Goal: Contribute content: Contribute content

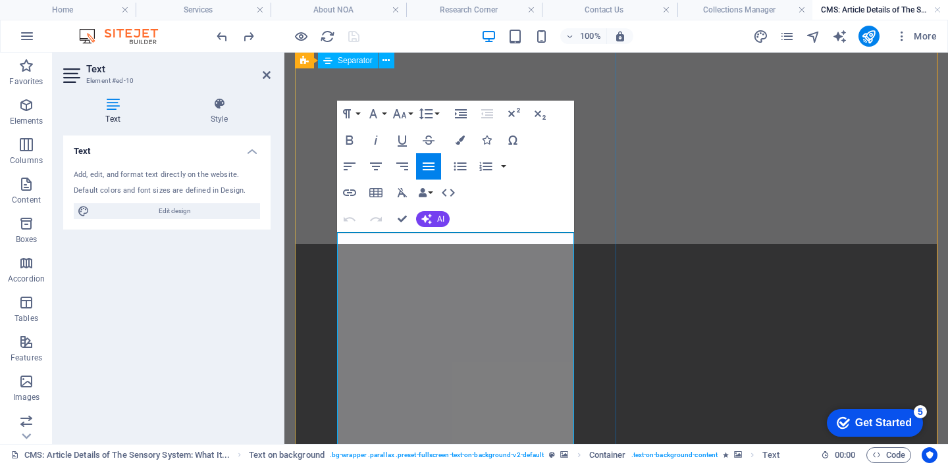
scroll to position [1070, 0]
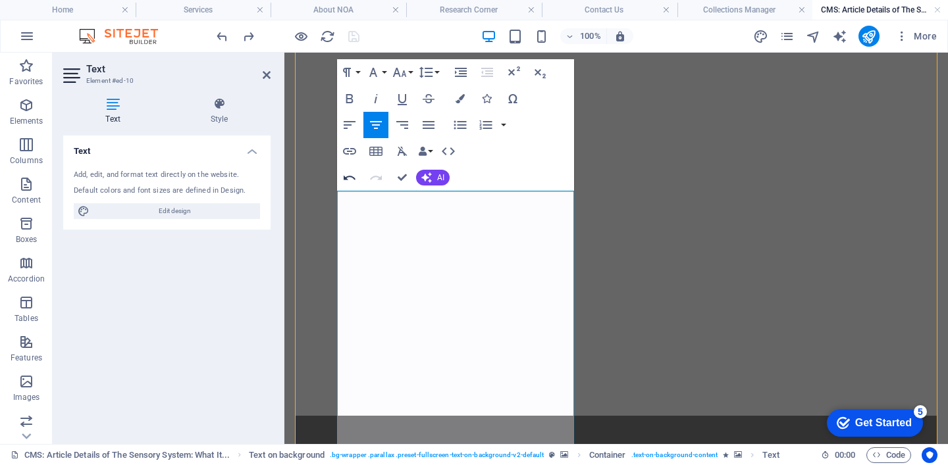
click at [355, 176] on icon "button" at bounding box center [350, 178] width 16 height 16
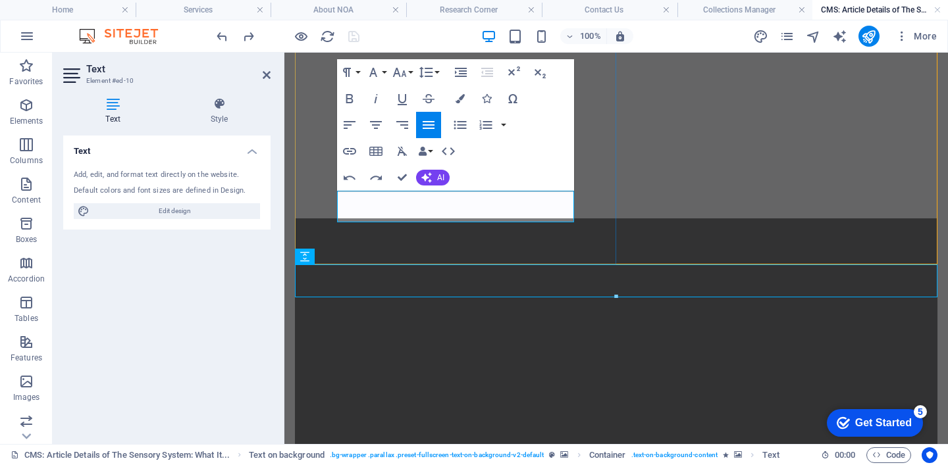
click at [219, 36] on icon "undo" at bounding box center [222, 36] width 15 height 15
click at [220, 34] on icon "undo" at bounding box center [222, 36] width 15 height 15
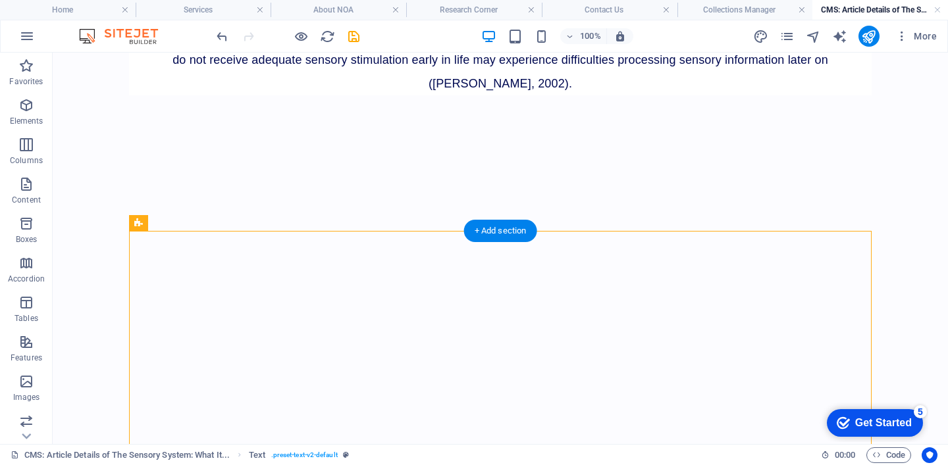
scroll to position [811, 0]
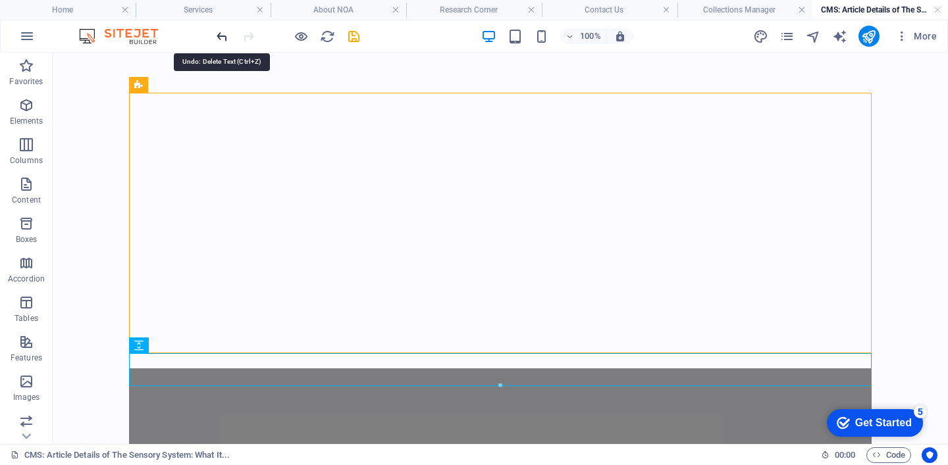
click at [220, 37] on icon "undo" at bounding box center [222, 36] width 15 height 15
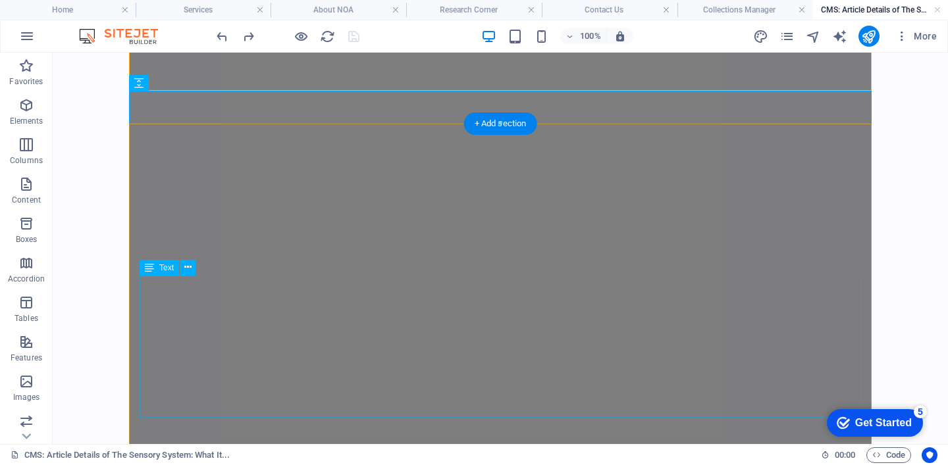
scroll to position [1522, 0]
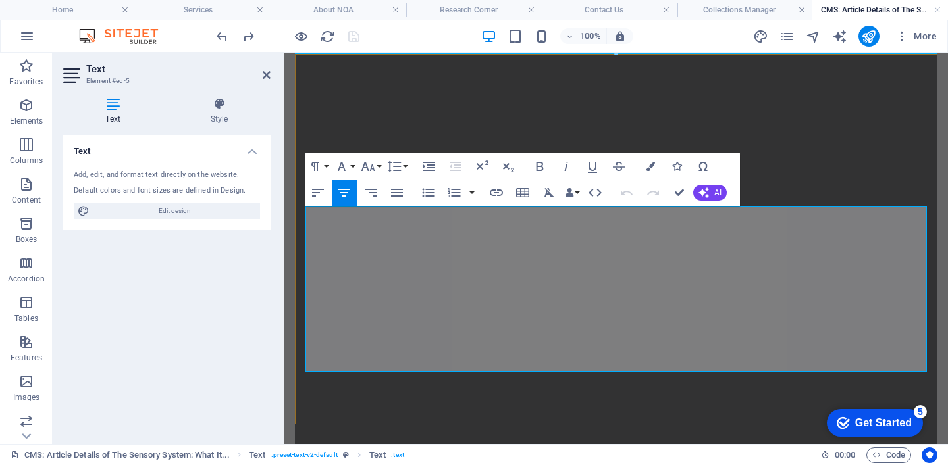
scroll to position [1724, 0]
copy span "Recent research suggests a strong connection between the [MEDICAL_DATA] - a bra…"
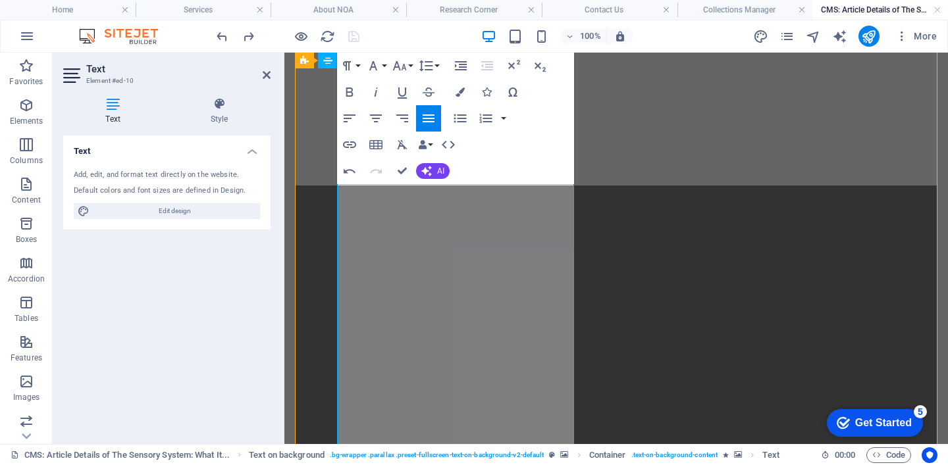
scroll to position [1487, 0]
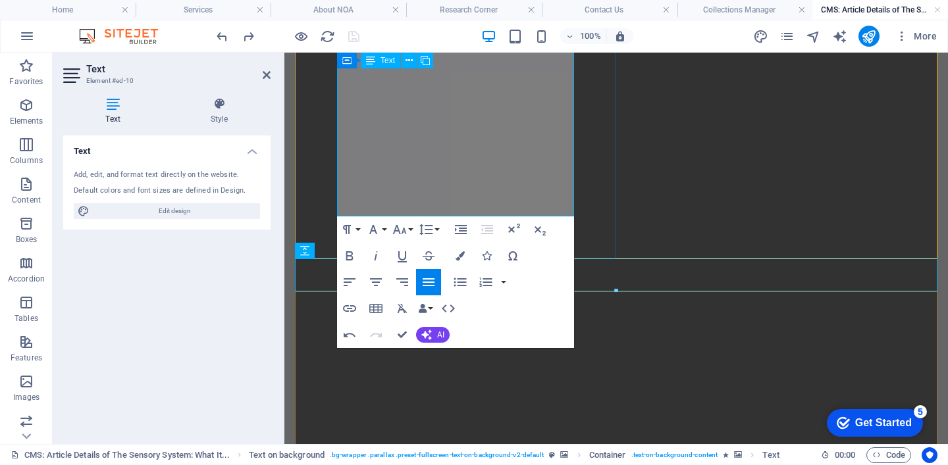
drag, startPoint x: 427, startPoint y: 280, endPoint x: 490, endPoint y: 193, distance: 107.0
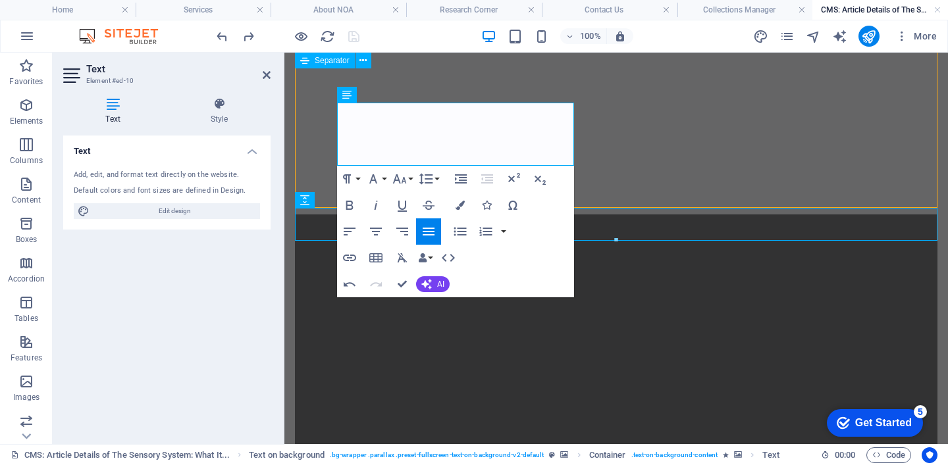
scroll to position [1052, 0]
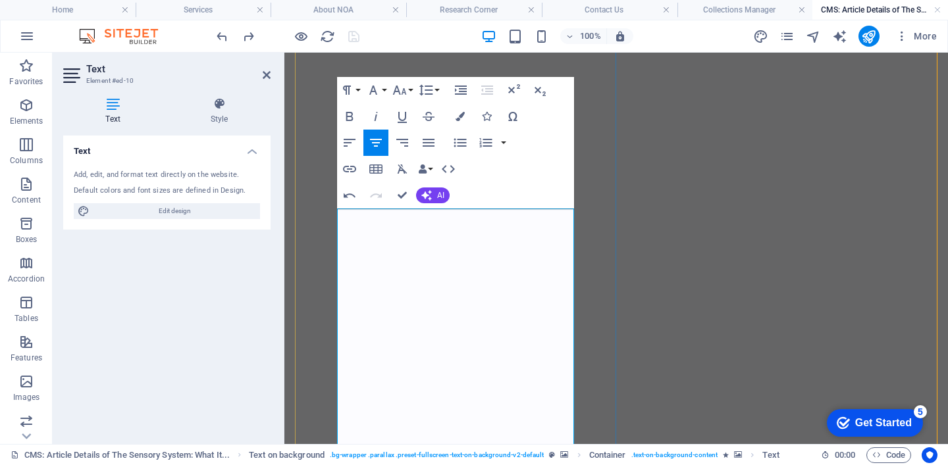
drag, startPoint x: 351, startPoint y: 284, endPoint x: 544, endPoint y: 329, distance: 198.1
copy span "Recent research suggests a strong connection between the [MEDICAL_DATA] - a bra…"
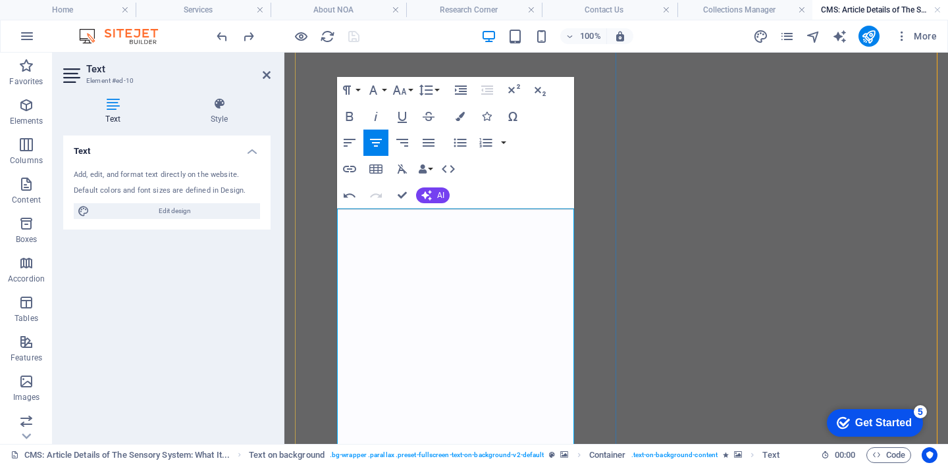
drag, startPoint x: 355, startPoint y: 283, endPoint x: 408, endPoint y: 313, distance: 61.0
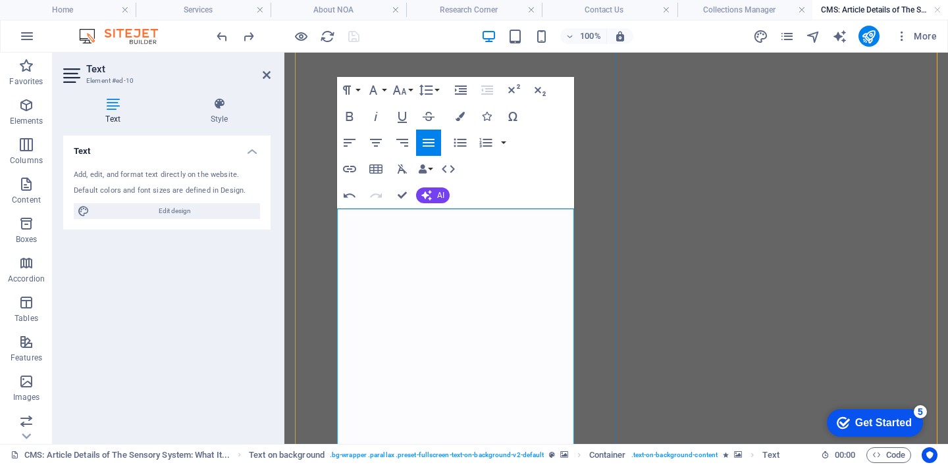
copy span "Recent research suggests a strong connection"
drag, startPoint x: 494, startPoint y: 304, endPoint x: 436, endPoint y: 290, distance: 58.9
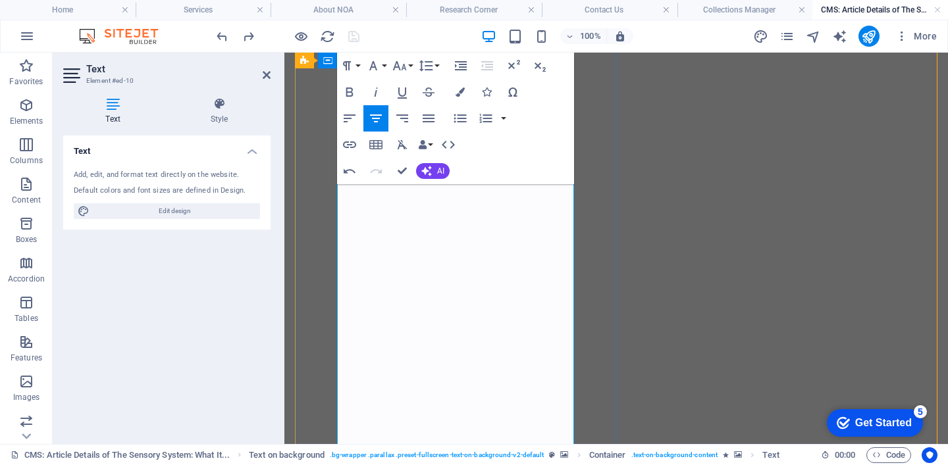
scroll to position [1097, 0]
drag, startPoint x: 489, startPoint y: 259, endPoint x: 354, endPoint y: 238, distance: 136.7
click at [224, 36] on icon "undo" at bounding box center [222, 36] width 15 height 15
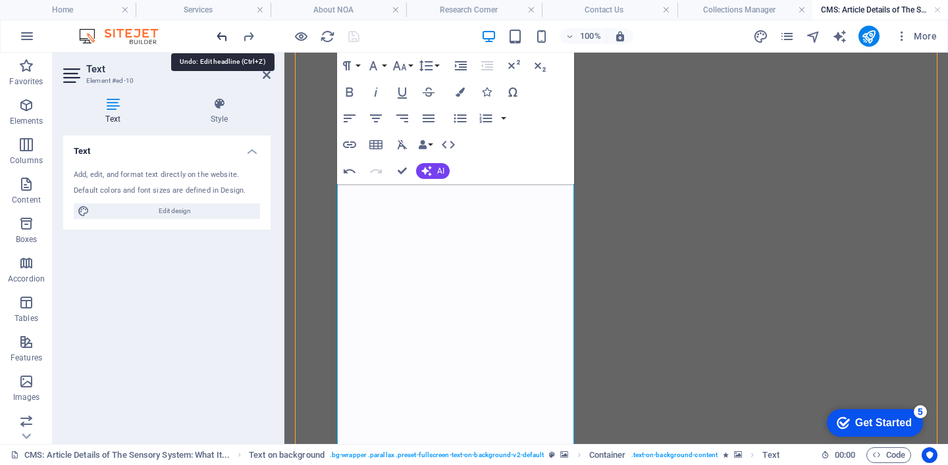
click at [224, 36] on icon "undo" at bounding box center [222, 36] width 15 height 15
click at [753, 246] on figure at bounding box center [616, 229] width 642 height 653
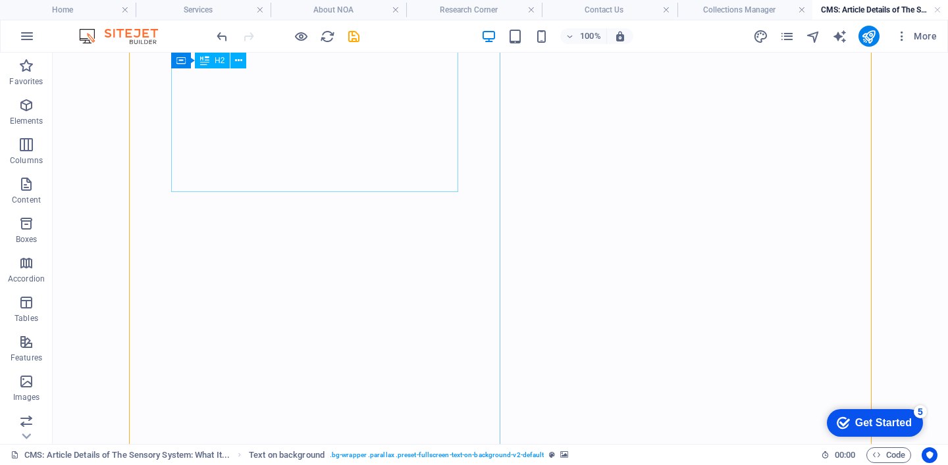
scroll to position [884, 0]
click at [220, 37] on icon "undo" at bounding box center [222, 36] width 15 height 15
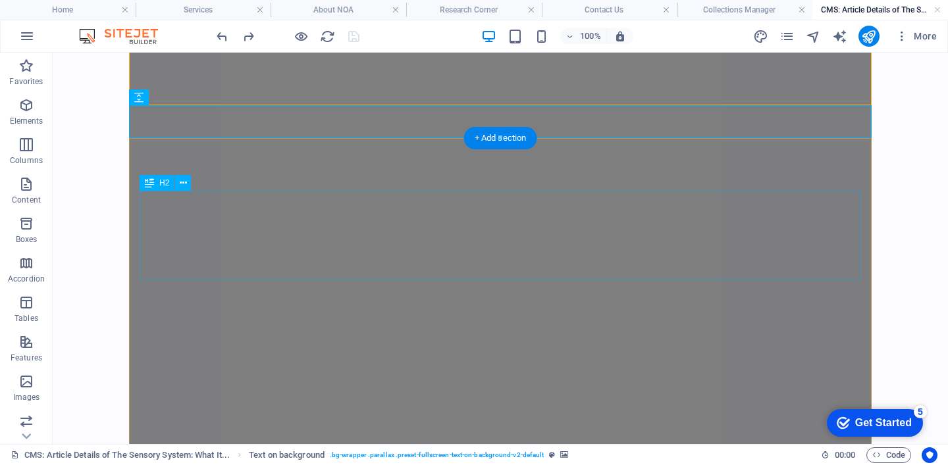
scroll to position [1453, 0]
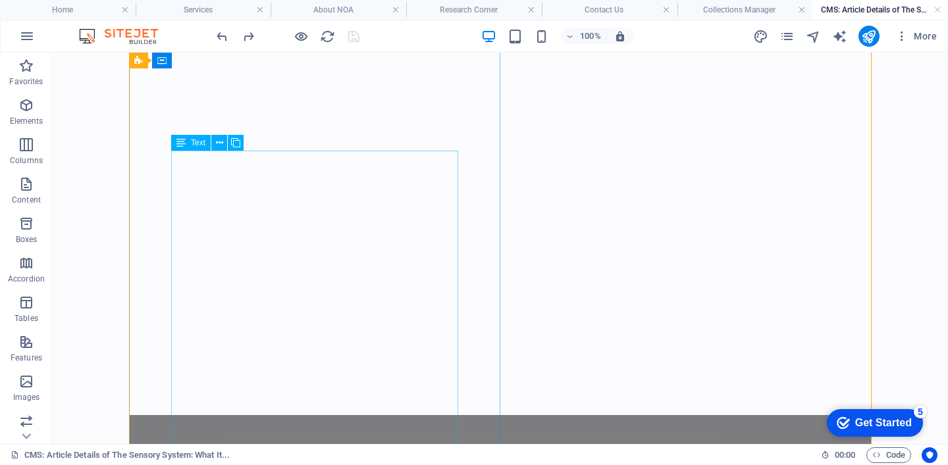
scroll to position [993, 0]
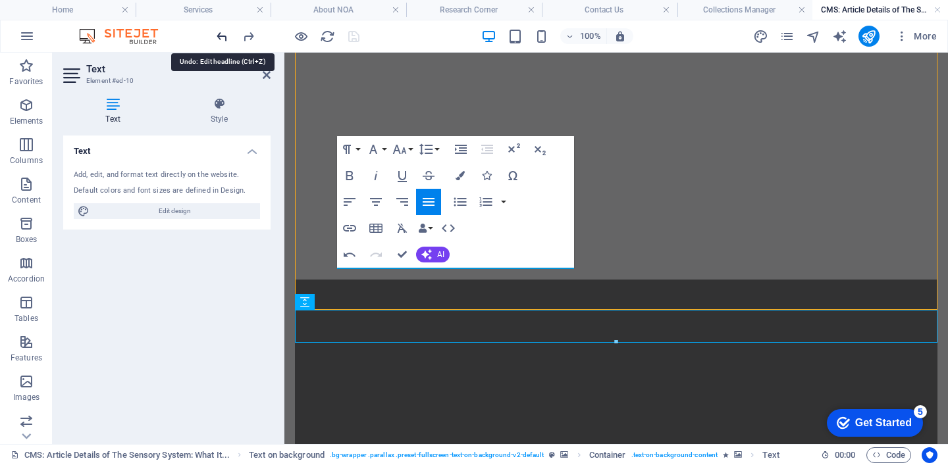
click at [215, 32] on icon "undo" at bounding box center [222, 36] width 15 height 15
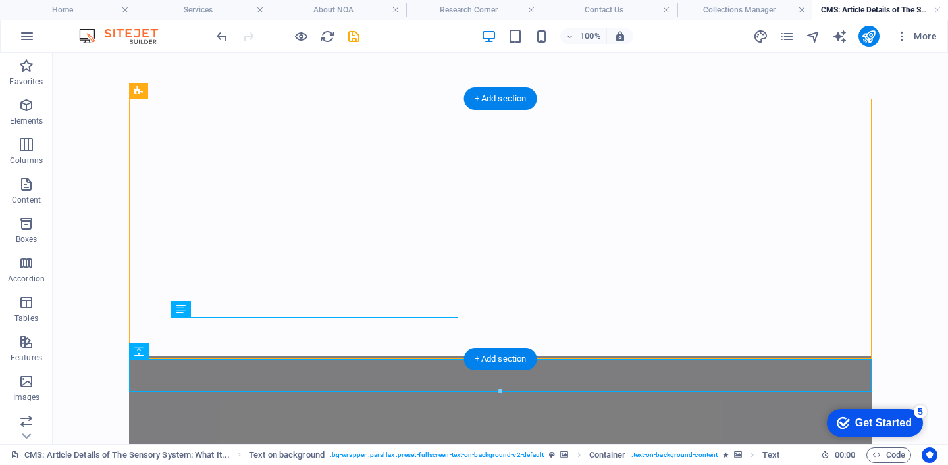
scroll to position [804, 0]
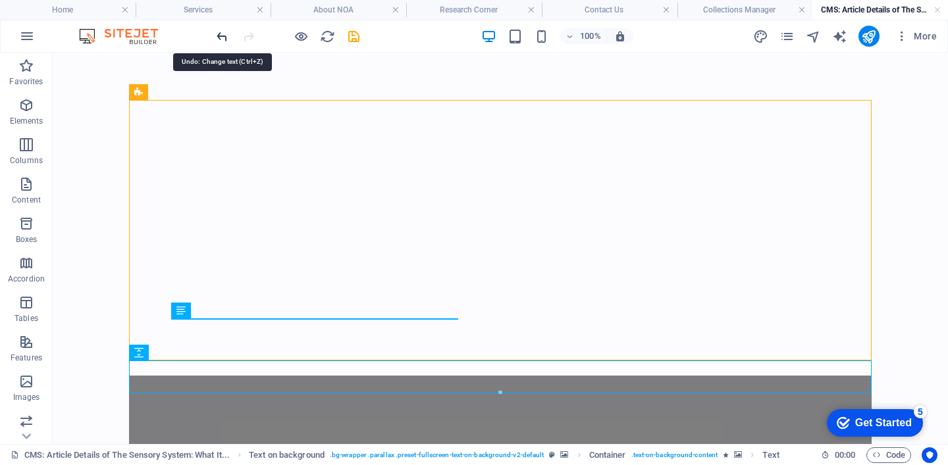
click at [226, 35] on icon "undo" at bounding box center [222, 36] width 15 height 15
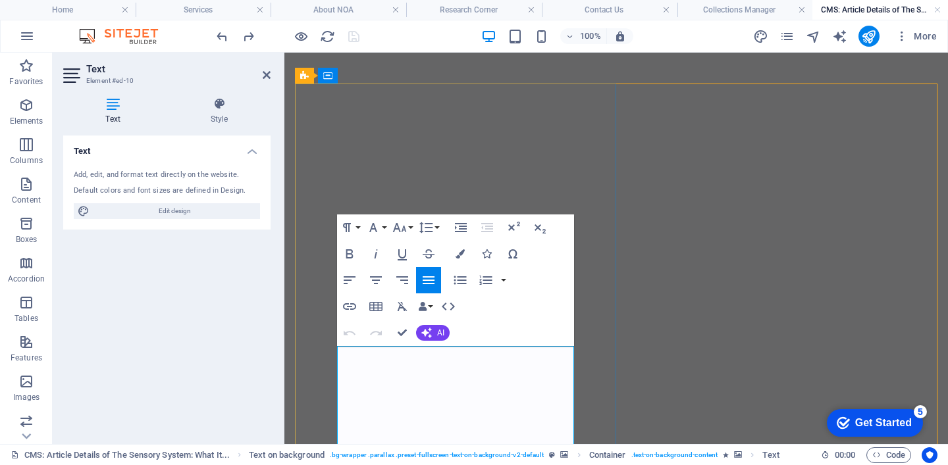
scroll to position [1052, 0]
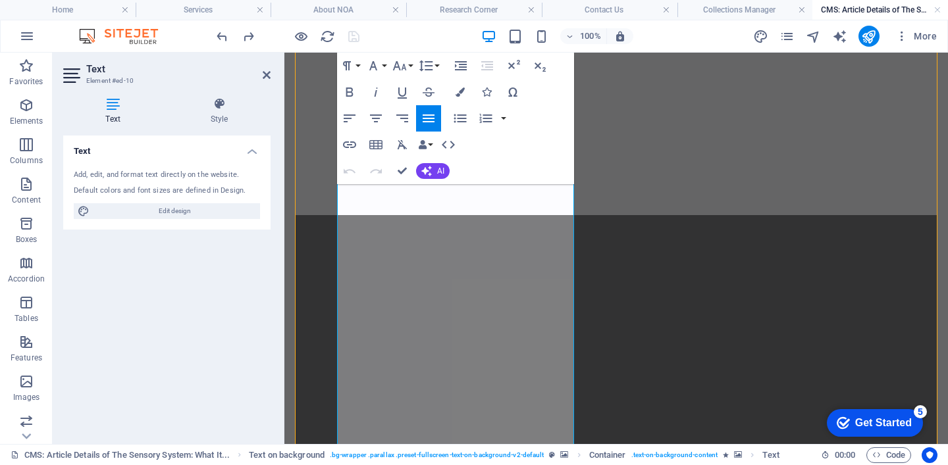
drag, startPoint x: 413, startPoint y: 224, endPoint x: 473, endPoint y: 459, distance: 242.5
click at [473, 459] on html "Skip to main content [MEDICAL_DATA] difficulties are not always obvious or easy…" at bounding box center [615, 288] width 663 height 3028
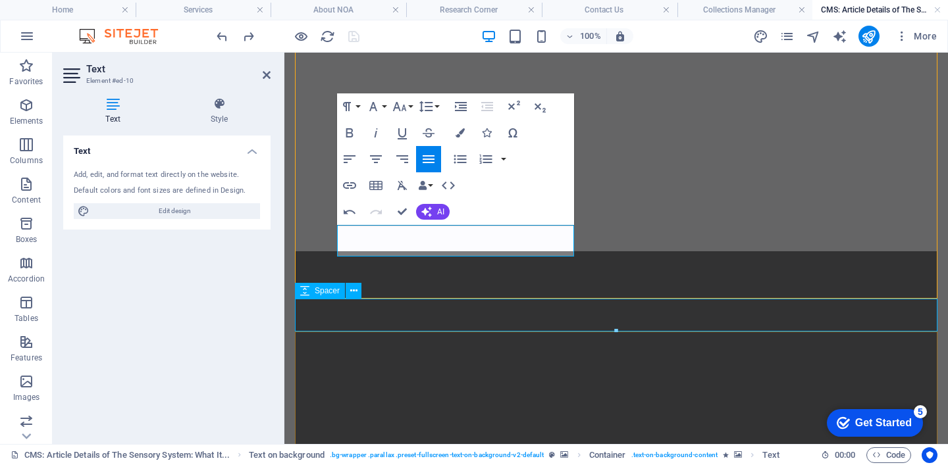
scroll to position [1035, 0]
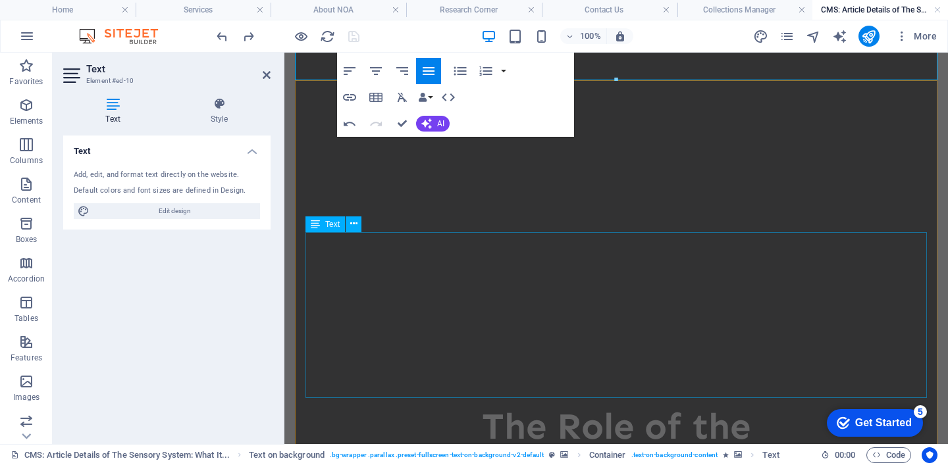
scroll to position [1291, 0]
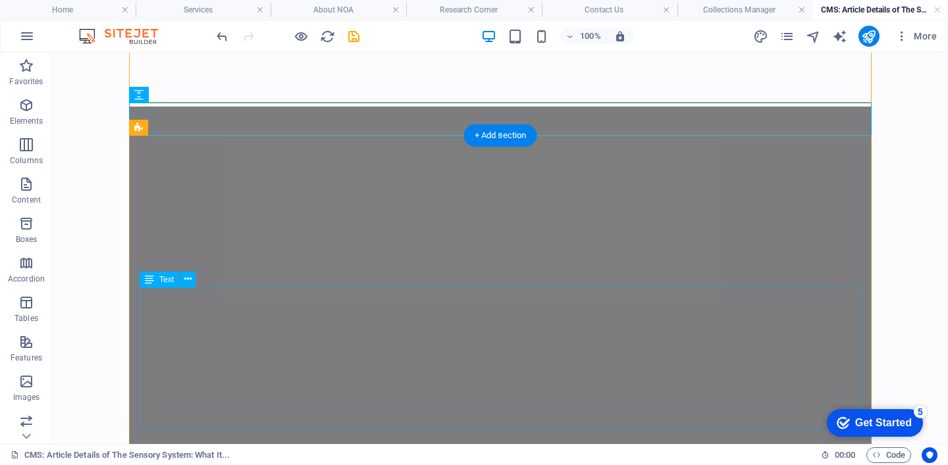
scroll to position [1093, 0]
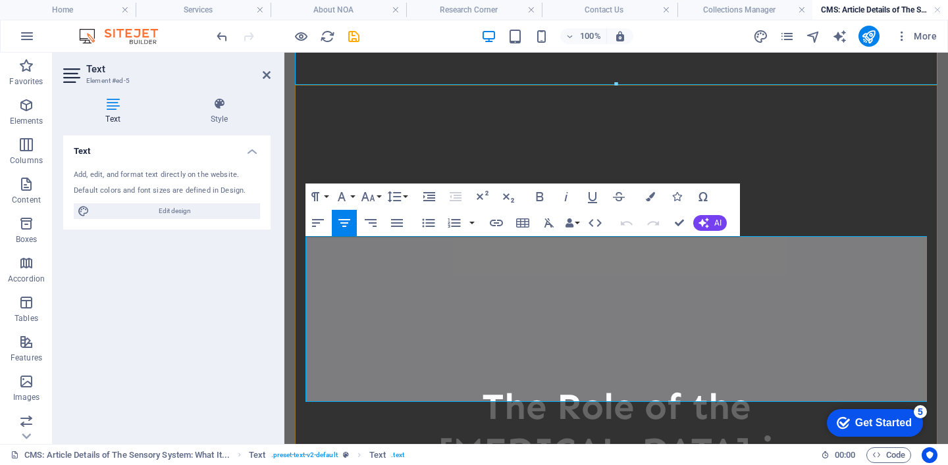
drag, startPoint x: 413, startPoint y: 249, endPoint x: 435, endPoint y: 257, distance: 23.1
drag, startPoint x: 410, startPoint y: 251, endPoint x: 684, endPoint y: 385, distance: 305.5
copy span "suggests a strong connection between the [MEDICAL_DATA] - a brain structure res…"
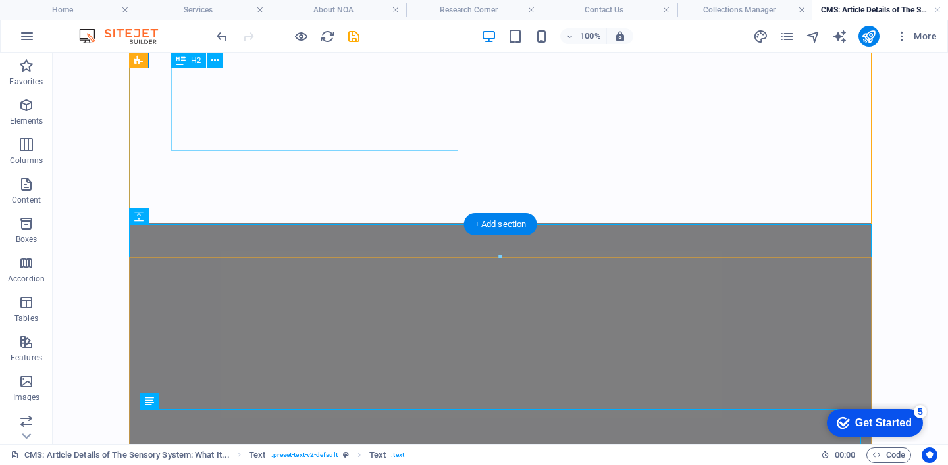
scroll to position [971, 0]
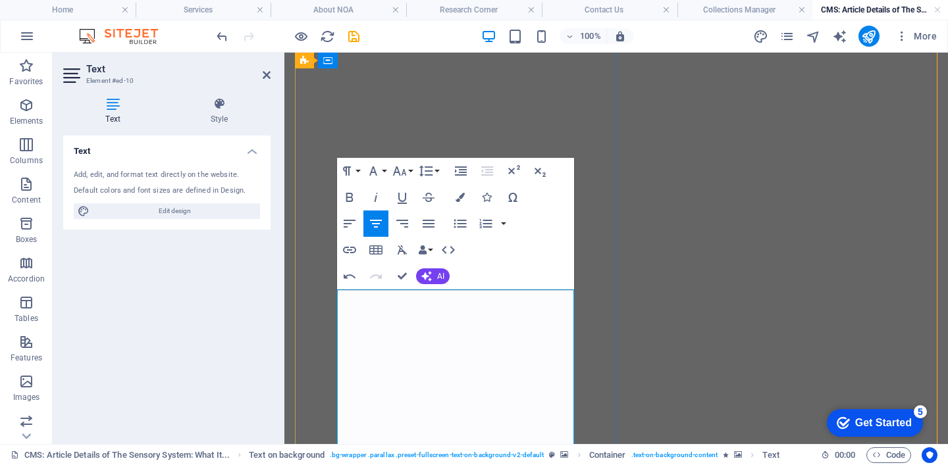
click at [354, 222] on icon "button" at bounding box center [350, 224] width 16 height 16
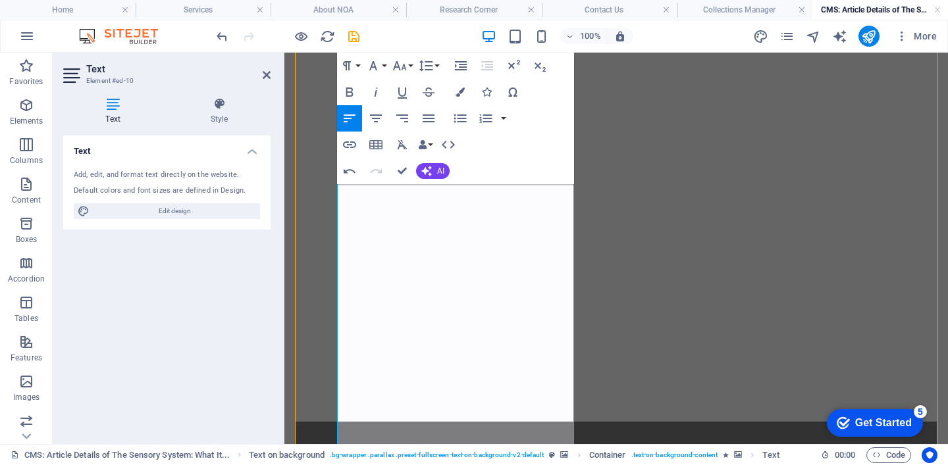
scroll to position [1124, 0]
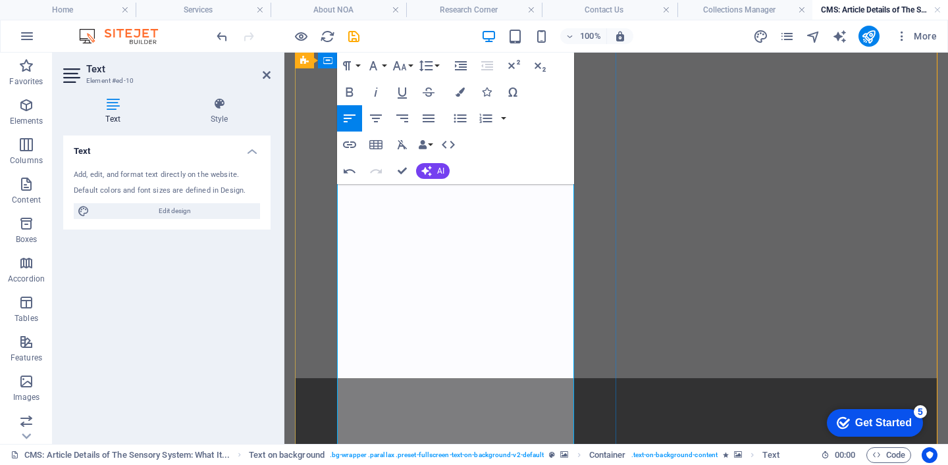
scroll to position [1225, 0]
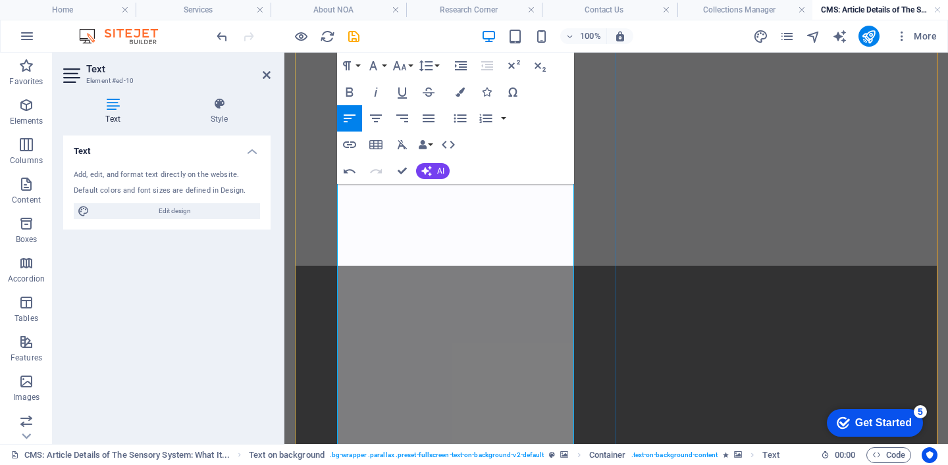
scroll to position [1383, 0]
drag, startPoint x: 498, startPoint y: 359, endPoint x: 346, endPoint y: 242, distance: 192.5
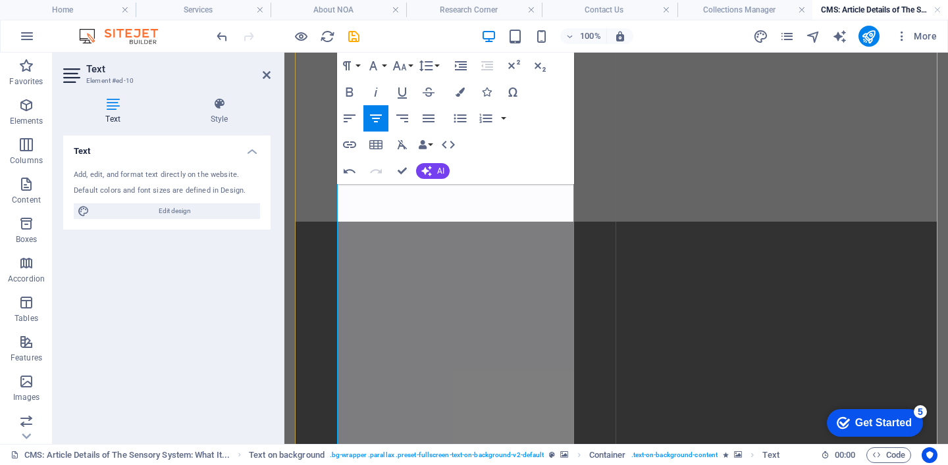
scroll to position [1350, 0]
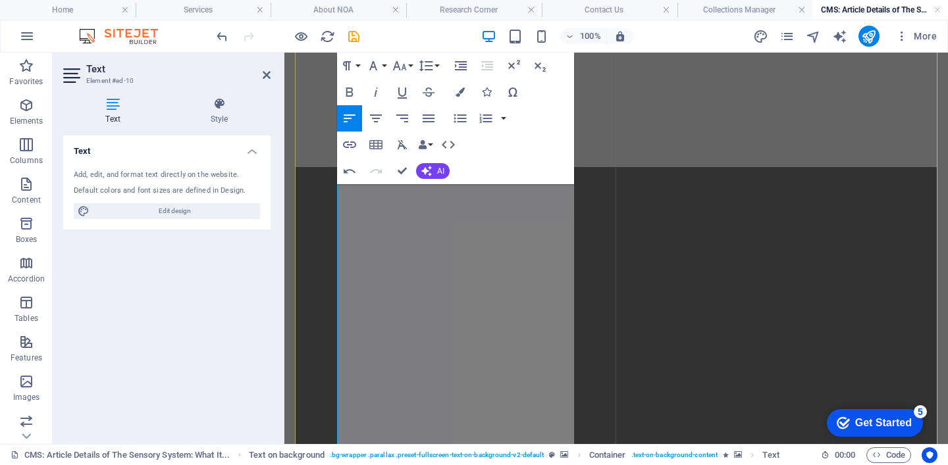
scroll to position [1509, 0]
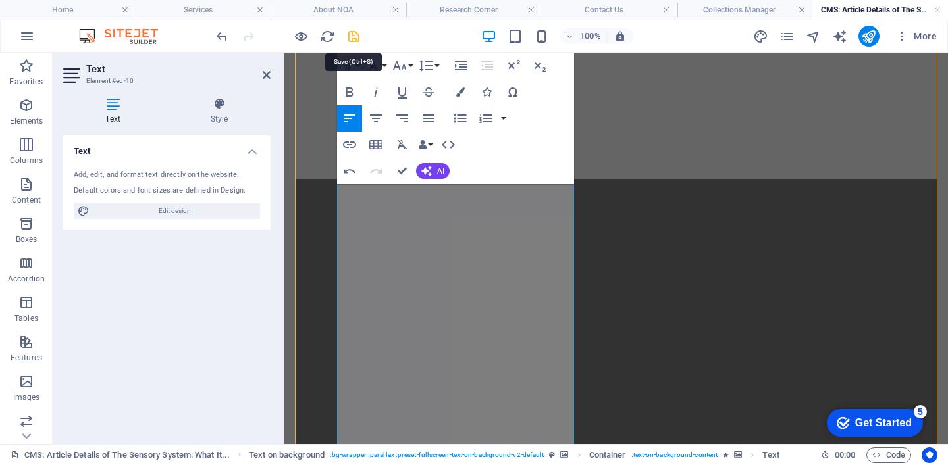
click at [356, 40] on icon "save" at bounding box center [353, 36] width 15 height 15
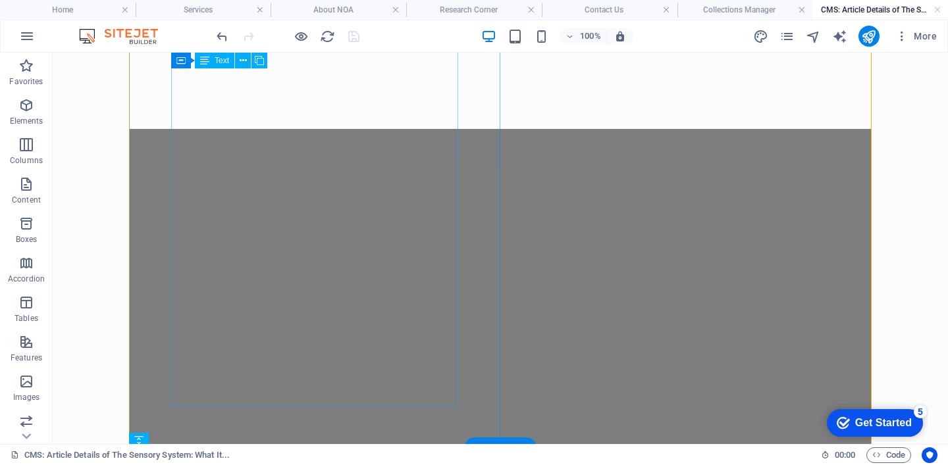
scroll to position [1405, 0]
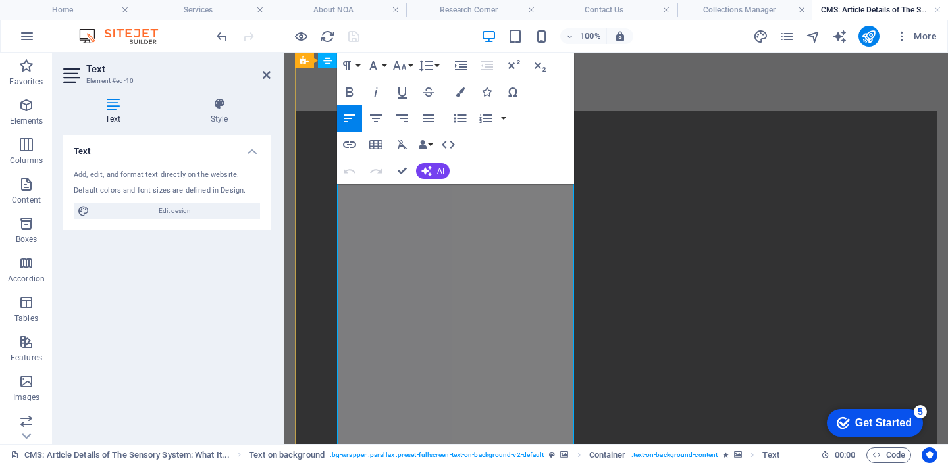
scroll to position [1572, 0]
drag, startPoint x: 423, startPoint y: 365, endPoint x: 346, endPoint y: 276, distance: 117.6
